Goal: Task Accomplishment & Management: Use online tool/utility

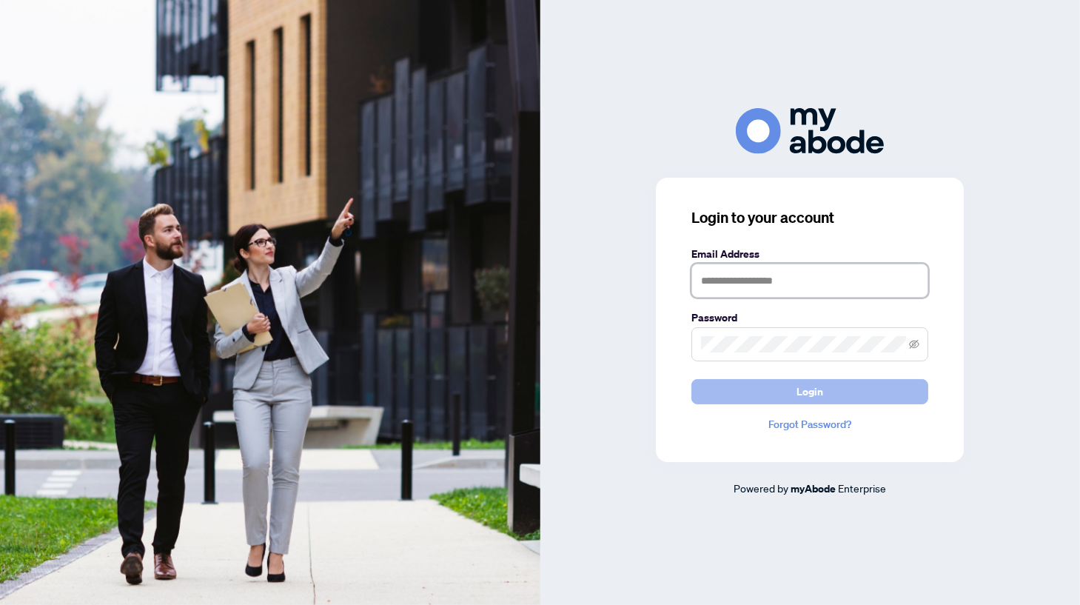
type input "**********"
click at [812, 383] on span "Login" at bounding box center [809, 392] width 27 height 24
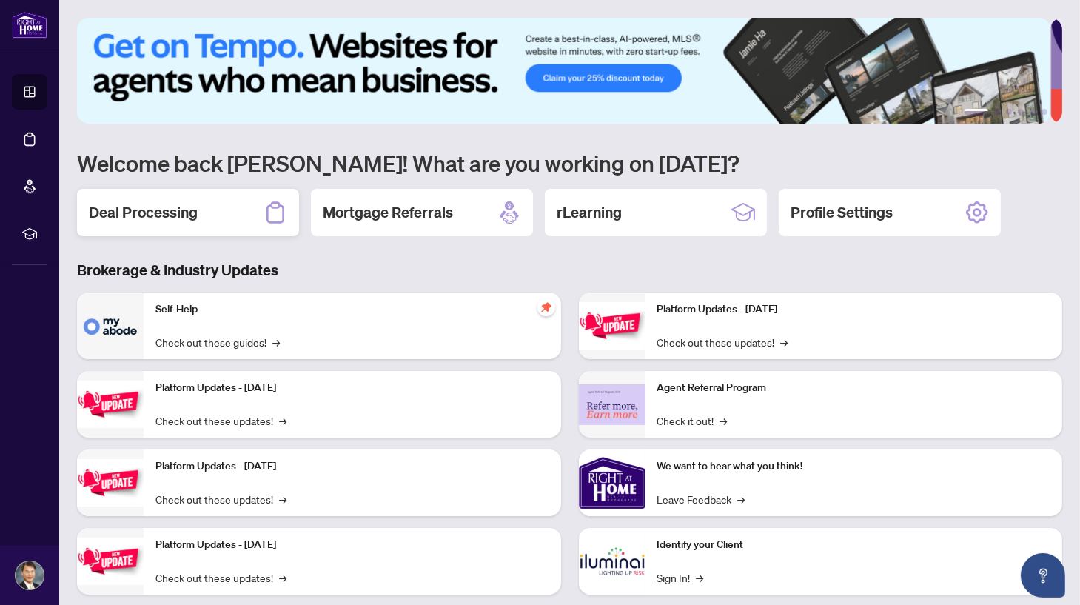
click at [205, 211] on div "Deal Processing" at bounding box center [188, 212] width 222 height 47
